Goal: Find specific page/section: Find specific page/section

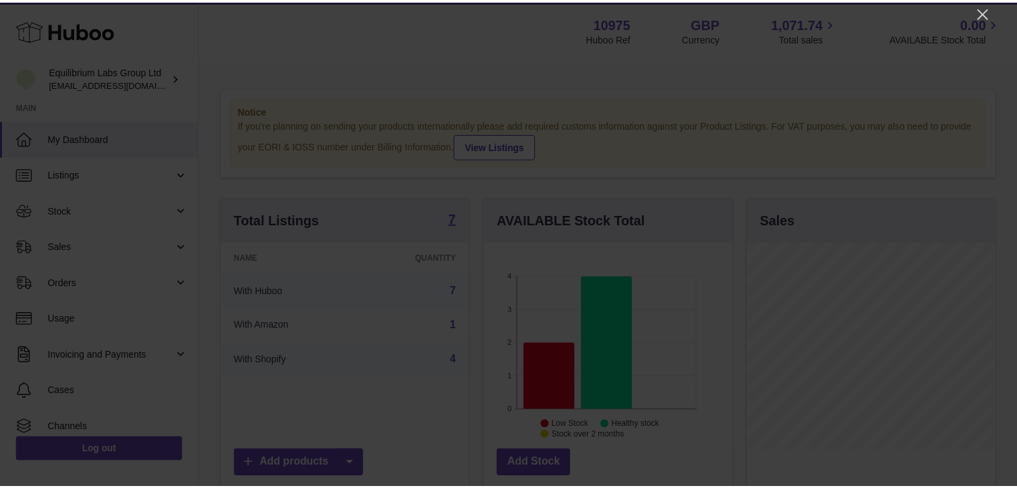
scroll to position [209, 251]
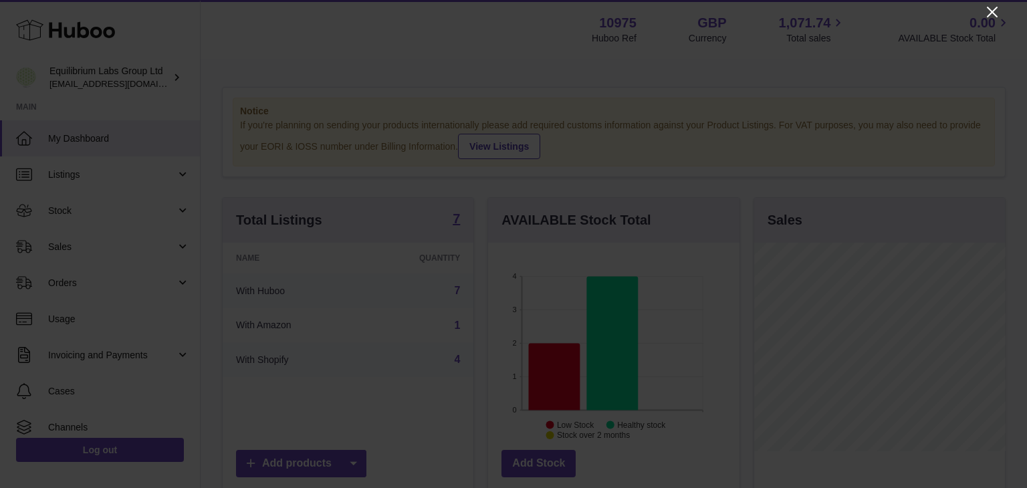
click at [992, 8] on icon "Close" at bounding box center [992, 12] width 16 height 16
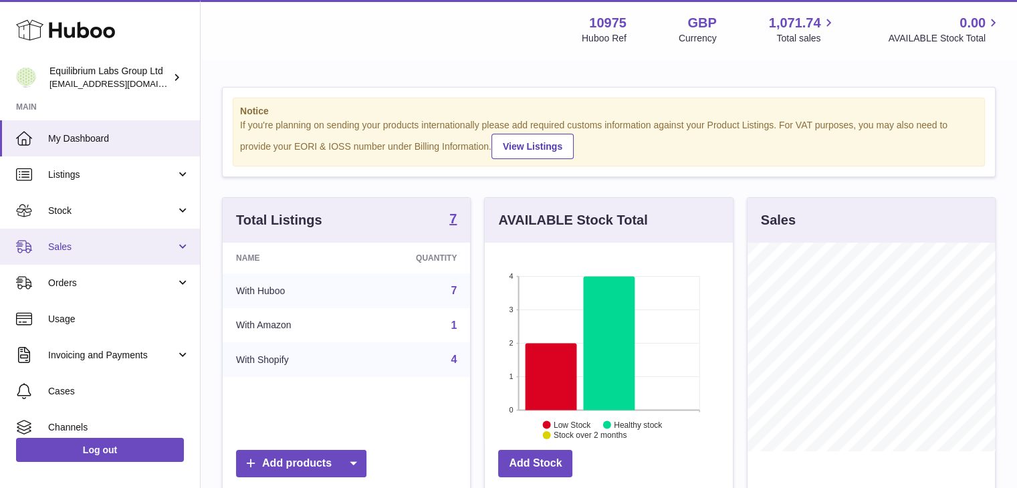
click at [71, 243] on span "Sales" at bounding box center [112, 247] width 128 height 13
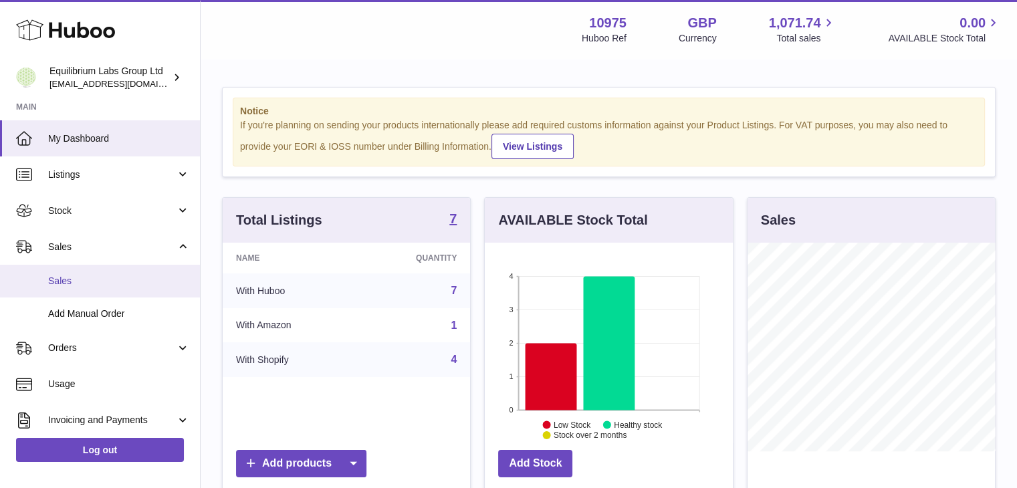
click at [78, 271] on link "Sales" at bounding box center [100, 281] width 200 height 33
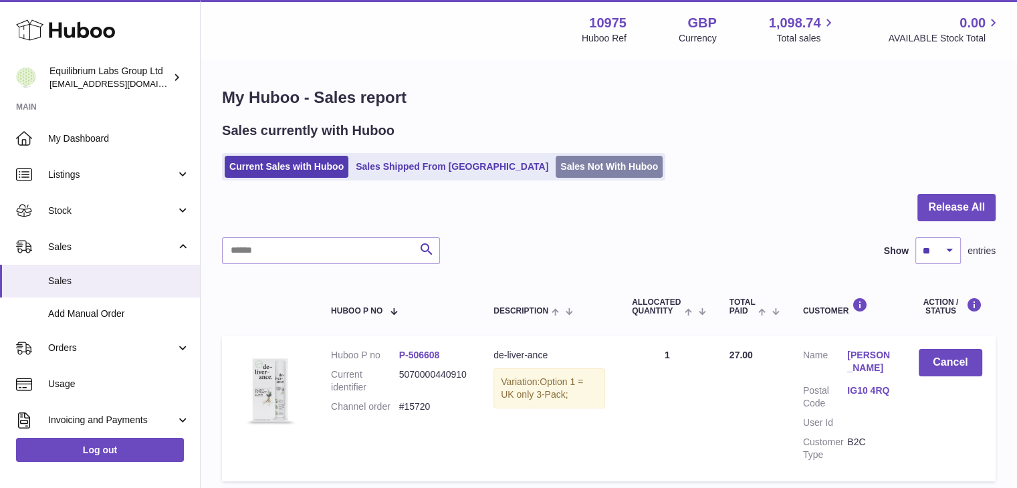
click at [556, 161] on link "Sales Not With Huboo" at bounding box center [609, 167] width 107 height 22
